Goal: Task Accomplishment & Management: Use online tool/utility

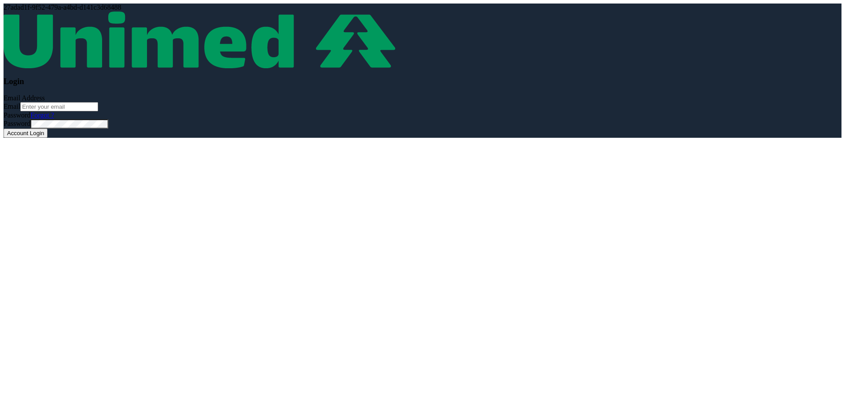
click at [55, 108] on input "Email" at bounding box center [59, 106] width 78 height 9
type input "[EMAIL_ADDRESS][PERSON_NAME][DOMAIN_NAME]"
click at [42, 133] on button "Account Login" at bounding box center [26, 133] width 44 height 9
click at [78, 108] on input "Email" at bounding box center [59, 106] width 78 height 9
type input "[EMAIL_ADDRESS][PERSON_NAME][DOMAIN_NAME]"
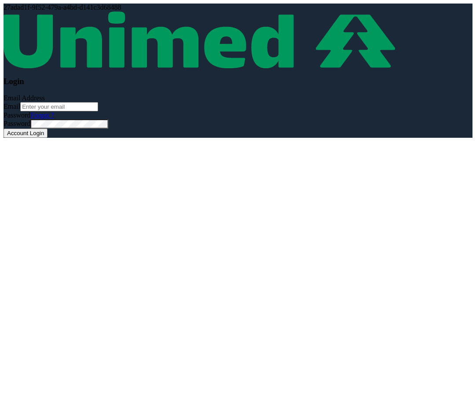
click at [49, 106] on input "Email" at bounding box center [59, 106] width 78 height 9
type input "[EMAIL_ADDRESS][PERSON_NAME][DOMAIN_NAME]"
click at [29, 132] on button "Account Login" at bounding box center [26, 133] width 44 height 9
